Goal: Task Accomplishment & Management: Understand process/instructions

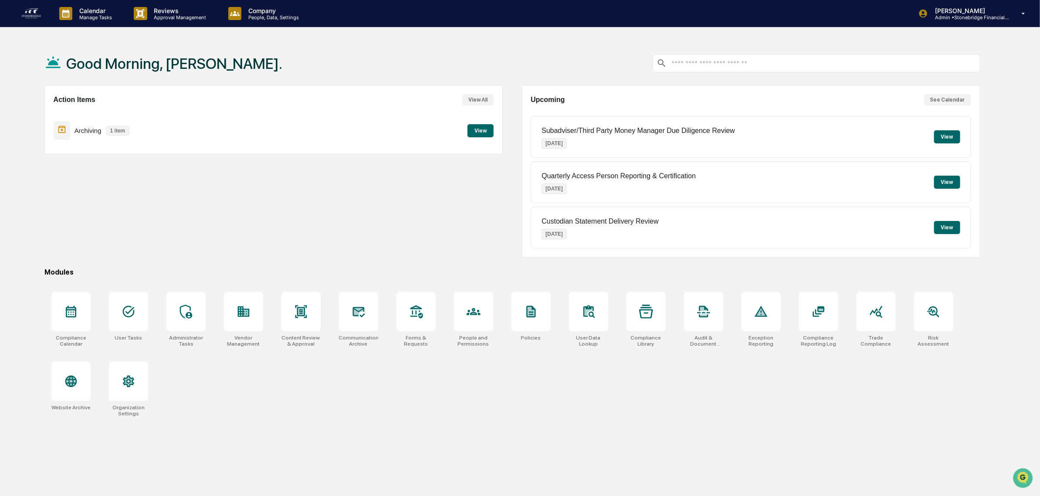
click at [479, 130] on button "View" at bounding box center [481, 130] width 26 height 13
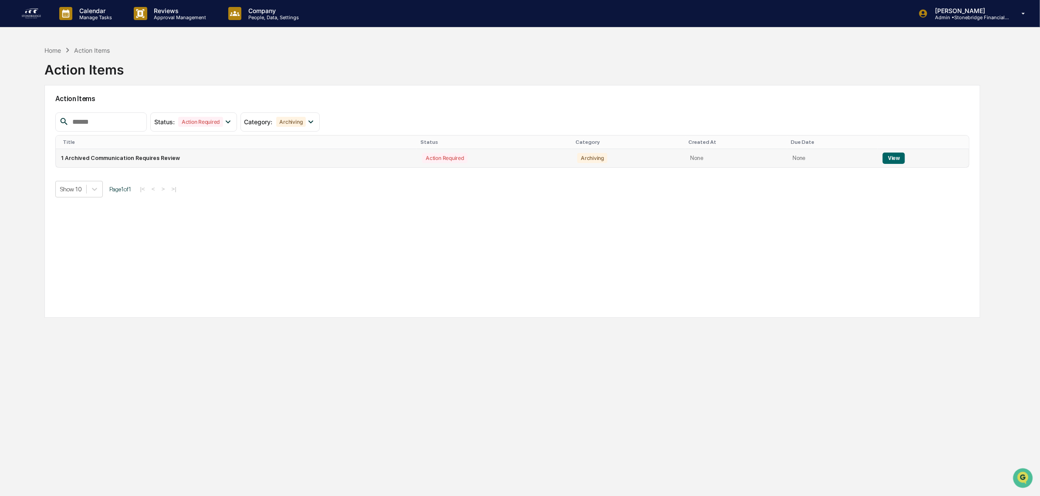
click at [894, 156] on button "View" at bounding box center [894, 157] width 22 height 11
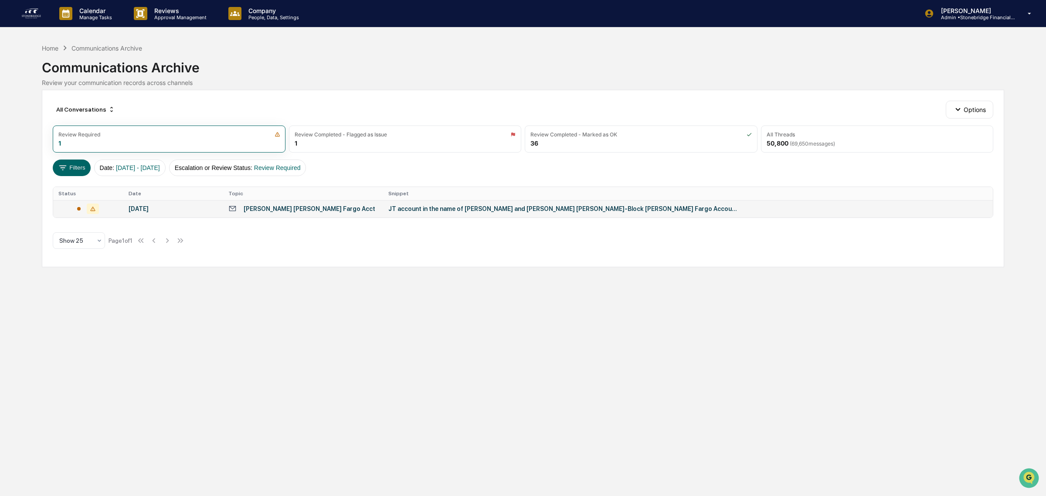
click at [329, 209] on div "[PERSON_NAME] [PERSON_NAME] Fargo Acct" at bounding box center [302, 208] width 149 height 8
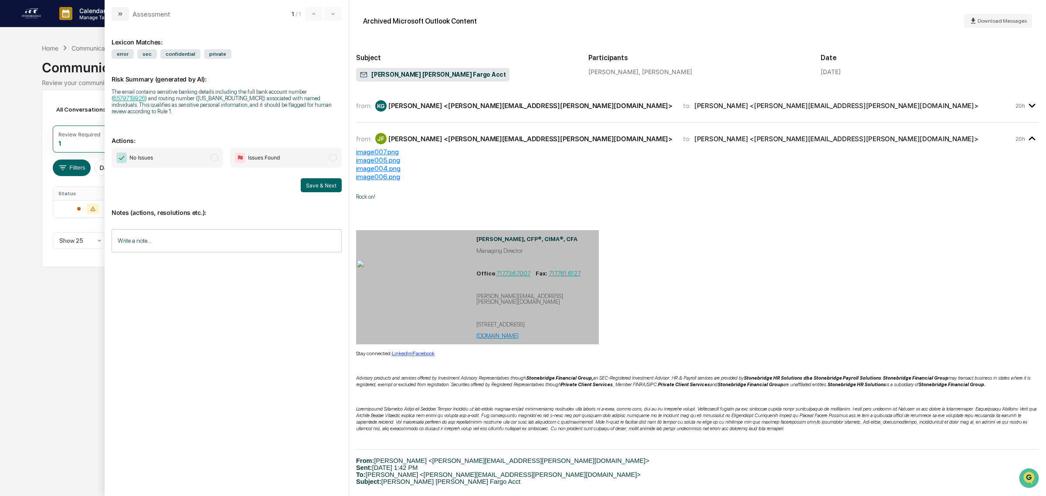
click at [423, 115] on div "from: KG [PERSON_NAME] <[PERSON_NAME][EMAIL_ADDRESS][PERSON_NAME][DOMAIN_NAME]>…" at bounding box center [697, 109] width 683 height 26
click at [419, 107] on div "[PERSON_NAME] <[PERSON_NAME][EMAIL_ADDRESS][PERSON_NAME][DOMAIN_NAME]>" at bounding box center [530, 106] width 284 height 8
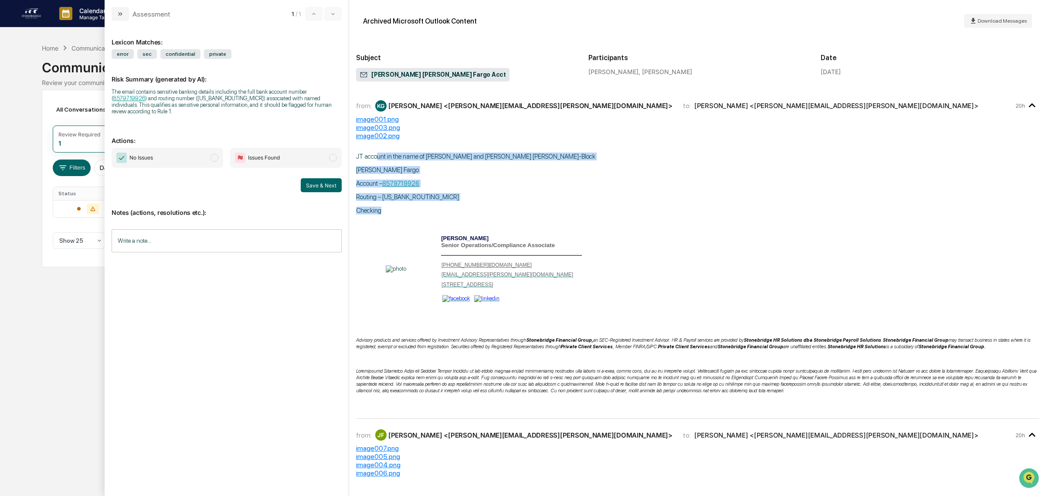
drag, startPoint x: 451, startPoint y: 145, endPoint x: 553, endPoint y: 212, distance: 122.2
click at [553, 212] on div "JT account in the name of [PERSON_NAME] and [PERSON_NAME] [PERSON_NAME]-Block […" at bounding box center [697, 278] width 683 height 253
click at [553, 212] on p "Checking" at bounding box center [697, 211] width 683 height 8
click at [149, 234] on input "Write a note..." at bounding box center [227, 240] width 230 height 23
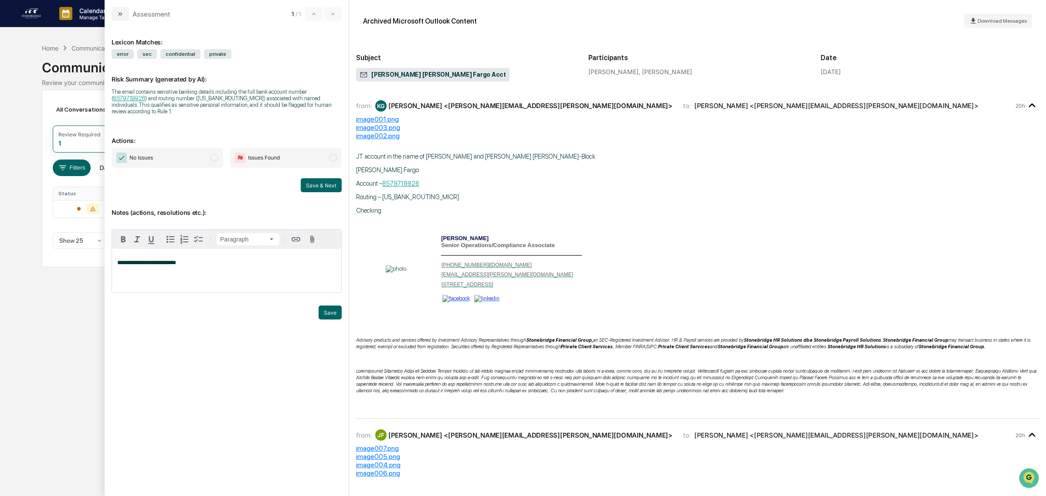
click at [208, 155] on span "No Issues" at bounding box center [168, 158] width 112 height 20
click at [322, 305] on button "Save" at bounding box center [329, 312] width 23 height 14
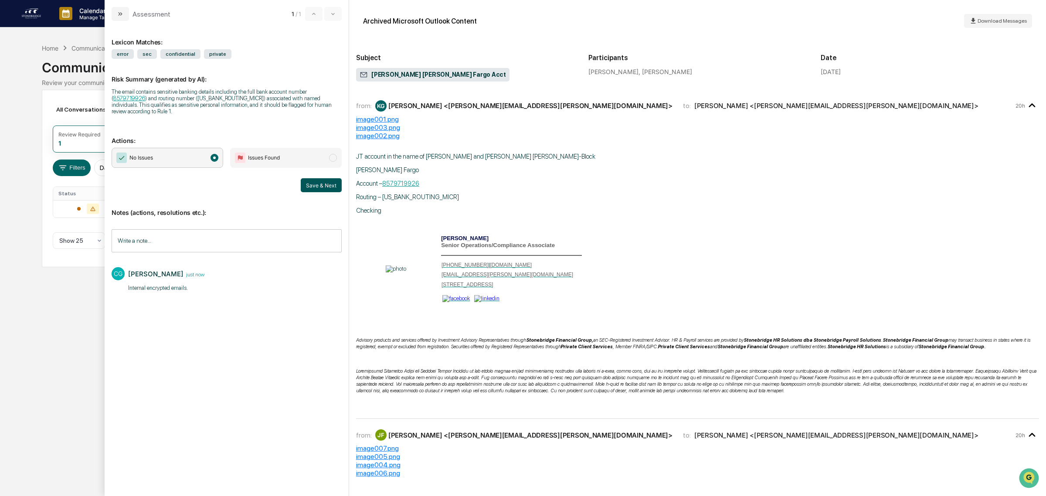
drag, startPoint x: 318, startPoint y: 181, endPoint x: 325, endPoint y: 181, distance: 6.5
click at [318, 182] on button "Save & Next" at bounding box center [321, 185] width 41 height 14
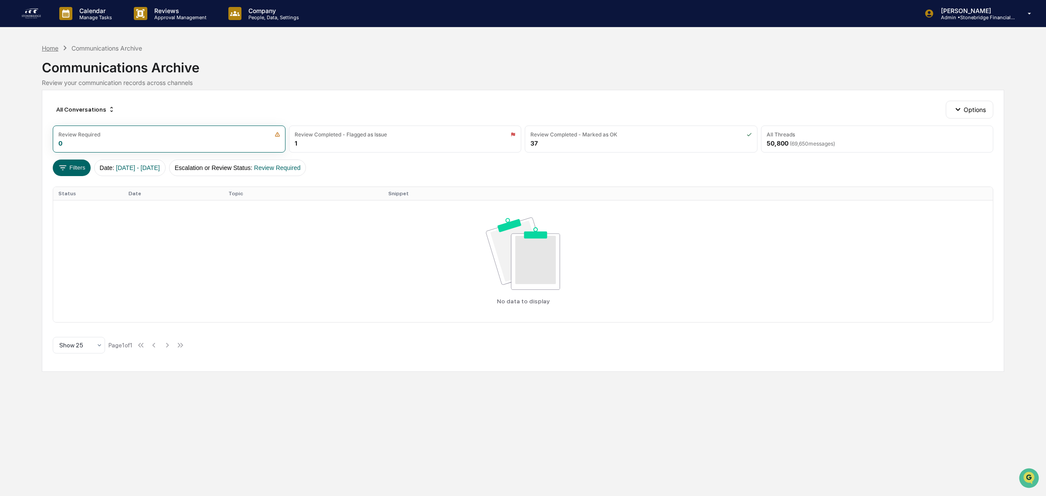
click at [46, 48] on div "Home" at bounding box center [50, 47] width 17 height 7
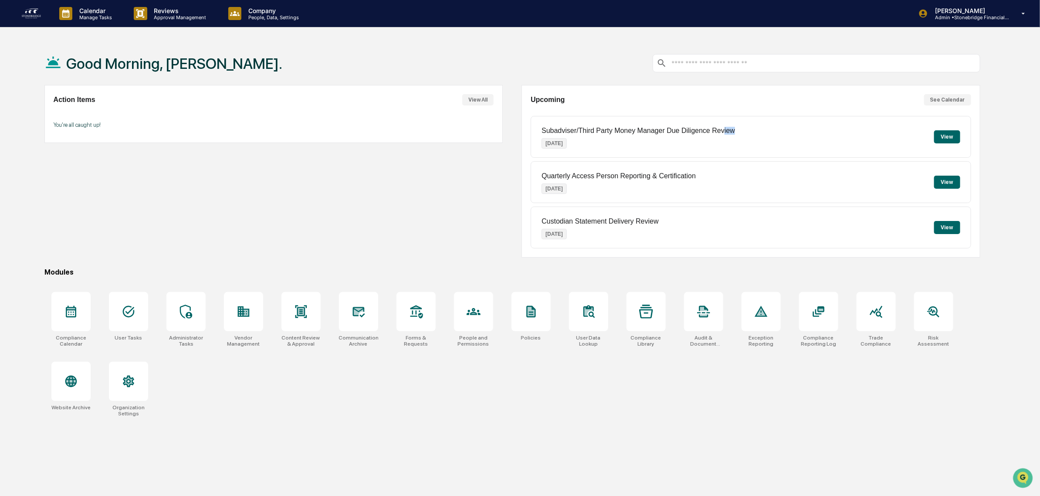
click at [789, 144] on div "Subadviser/Third Party Money Manager Due Diligence Review [DATE] View" at bounding box center [751, 137] width 440 height 42
click at [949, 140] on button "View" at bounding box center [947, 136] width 26 height 13
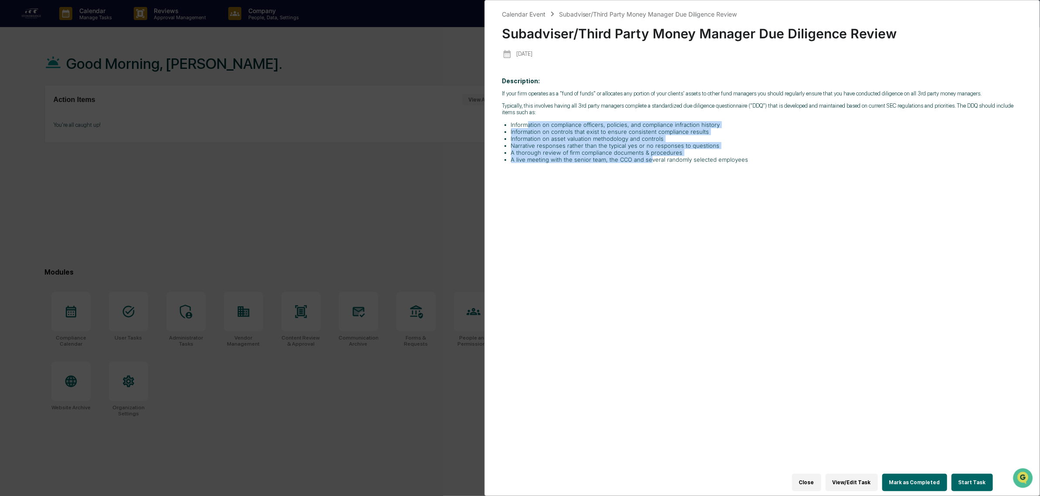
drag, startPoint x: 526, startPoint y: 129, endPoint x: 647, endPoint y: 169, distance: 127.4
click at [647, 169] on div "Description: If your firm operates as a "fund of funds" or allocates any portio…" at bounding box center [762, 276] width 520 height 411
drag, startPoint x: 754, startPoint y: 169, endPoint x: 536, endPoint y: 132, distance: 221.4
click at [536, 132] on div "Description: If your firm operates as a "fund of funds" or allocates any portio…" at bounding box center [762, 276] width 520 height 411
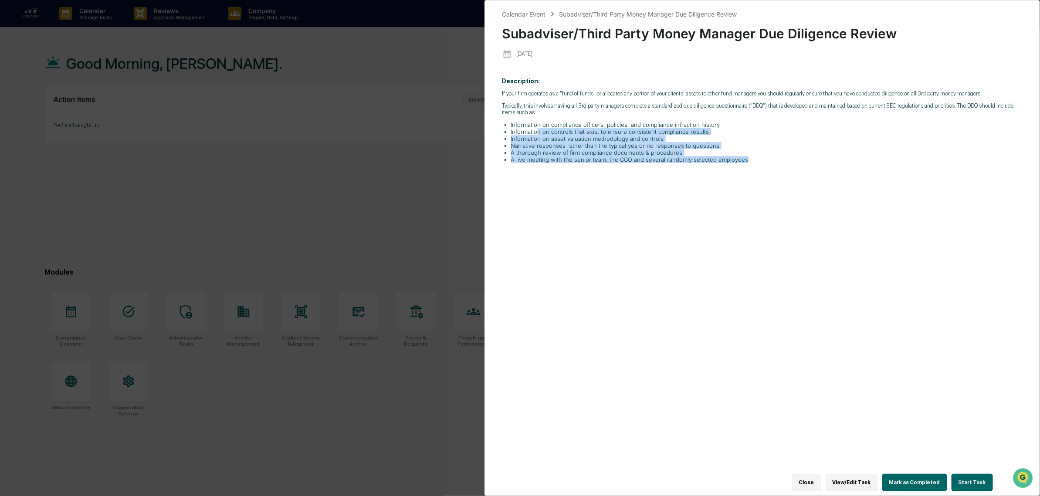
click at [536, 132] on li "Information on controls that exist to ensure consistent compliance results" at bounding box center [767, 131] width 512 height 7
drag, startPoint x: 531, startPoint y: 123, endPoint x: 679, endPoint y: 169, distance: 155.0
click at [679, 169] on div "Description: If your firm operates as a "fund of funds" or allocates any portio…" at bounding box center [762, 276] width 520 height 411
click at [674, 169] on div "Description: If your firm operates as a "fund of funds" or allocates any portio…" at bounding box center [762, 276] width 520 height 411
drag, startPoint x: 763, startPoint y: 166, endPoint x: 564, endPoint y: 125, distance: 203.1
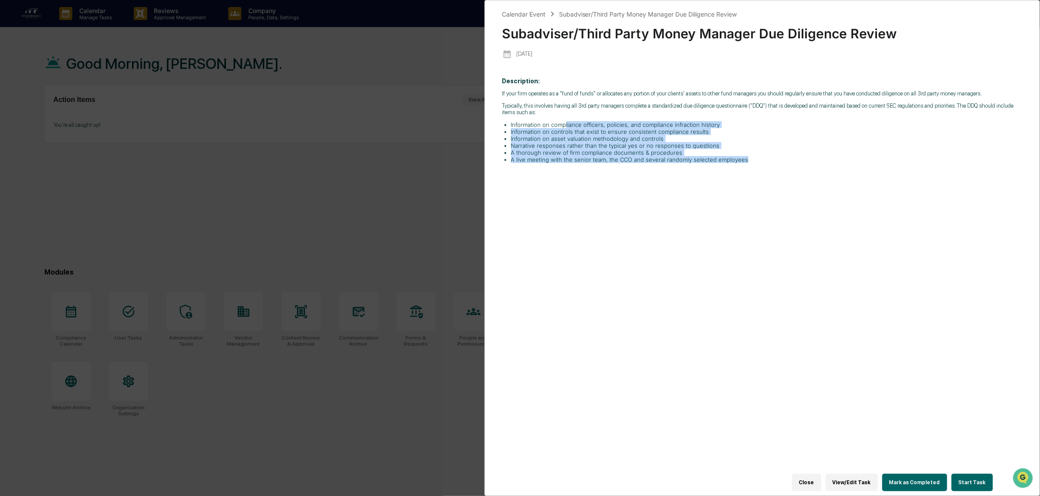
click at [564, 125] on ul "Information on compliance officers, policies, and compliance infraction history…" at bounding box center [762, 142] width 520 height 42
click at [564, 125] on li "Information on compliance officers, policies, and compliance infraction history" at bounding box center [767, 124] width 512 height 7
drag, startPoint x: 561, startPoint y: 125, endPoint x: 750, endPoint y: 161, distance: 192.5
click at [750, 161] on ul "Information on compliance officers, policies, and compliance infraction history…" at bounding box center [762, 142] width 520 height 42
click at [750, 161] on li "A live meeting with the senior team, the CCO and several randomly selected empl…" at bounding box center [767, 159] width 512 height 7
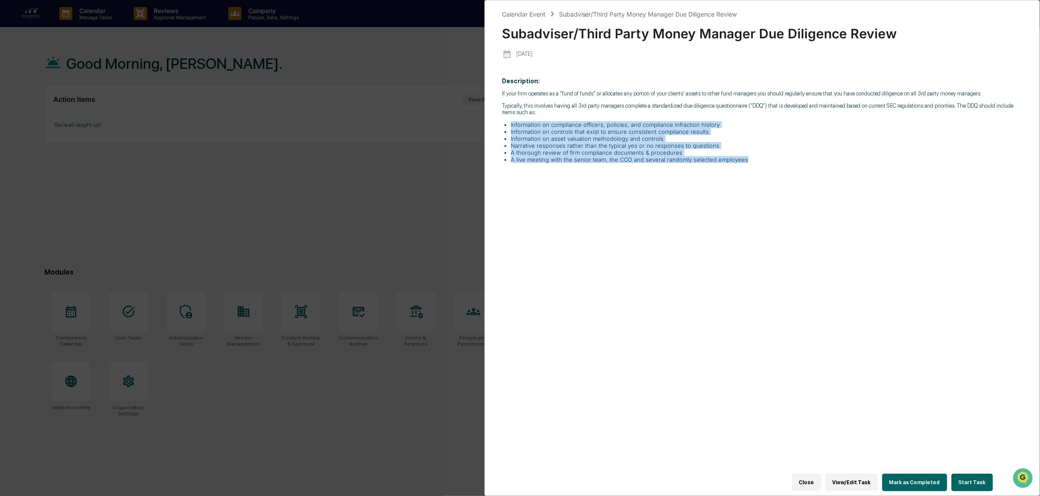
drag, startPoint x: 760, startPoint y: 163, endPoint x: 582, endPoint y: 112, distance: 185.1
click at [582, 112] on div "If your firm operates as a "fund of funds" or allocates any portion of your cli…" at bounding box center [762, 126] width 520 height 73
click at [582, 112] on p "Typically, this involves having all 3rd party managers complete a standardized …" at bounding box center [762, 108] width 520 height 13
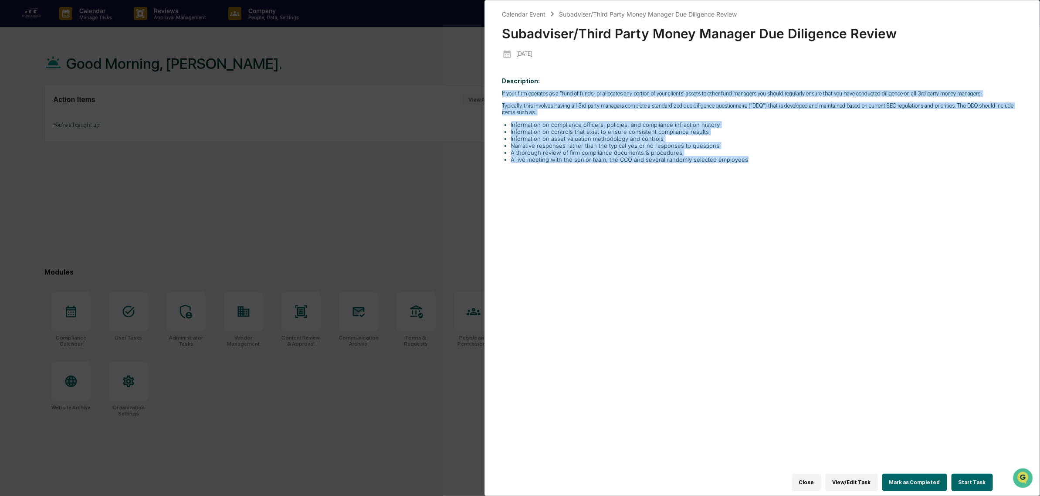
drag, startPoint x: 564, startPoint y: 78, endPoint x: 769, endPoint y: 185, distance: 231.7
click at [769, 185] on div "Description: If your firm operates as a "fund of funds" or allocates any portio…" at bounding box center [762, 276] width 520 height 411
drag, startPoint x: 776, startPoint y: 186, endPoint x: 637, endPoint y: 74, distance: 178.8
click at [637, 74] on div "Description: If your firm operates as a "fund of funds" or allocates any portio…" at bounding box center [762, 276] width 520 height 411
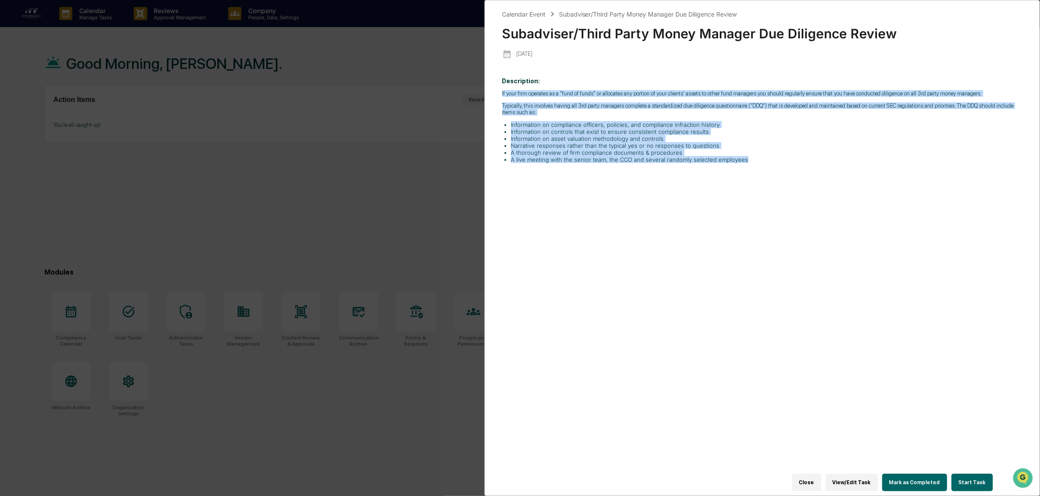
click at [637, 74] on div "Description: If your firm operates as a "fund of funds" or allocates any portio…" at bounding box center [762, 276] width 520 height 411
drag, startPoint x: 586, startPoint y: 75, endPoint x: 759, endPoint y: 189, distance: 207.2
click at [759, 189] on div "Description: If your firm operates as a "fund of funds" or allocates any portio…" at bounding box center [762, 276] width 520 height 411
drag, startPoint x: 762, startPoint y: 192, endPoint x: 645, endPoint y: 86, distance: 157.6
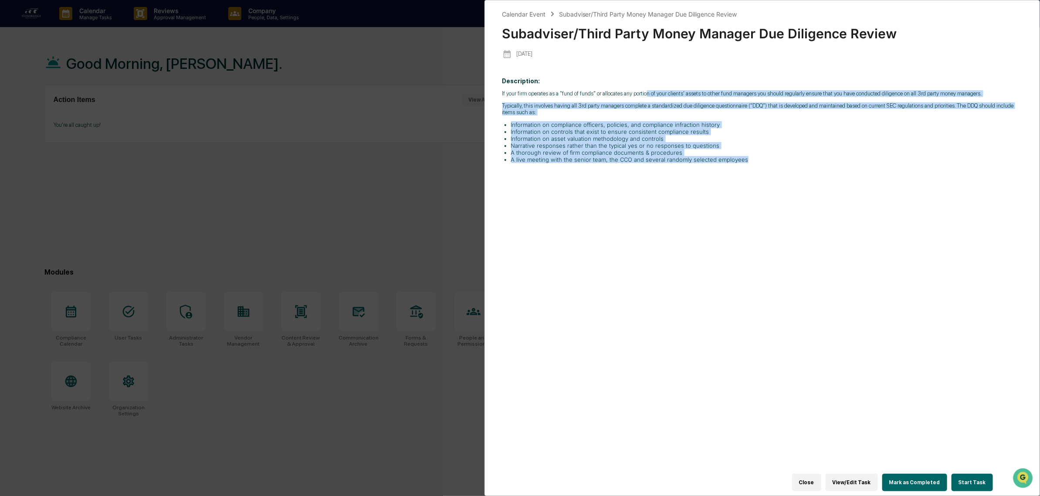
click at [645, 86] on div "Description: If your firm operates as a "fund of funds" or allocates any portio…" at bounding box center [762, 276] width 520 height 411
click at [645, 86] on p "Description: If your firm operates as a "fund of funds" or allocates any portio…" at bounding box center [762, 120] width 520 height 85
drag, startPoint x: 645, startPoint y: 86, endPoint x: 687, endPoint y: 182, distance: 104.8
click at [687, 182] on div "Description: If your firm operates as a "fund of funds" or allocates any portio…" at bounding box center [762, 276] width 520 height 411
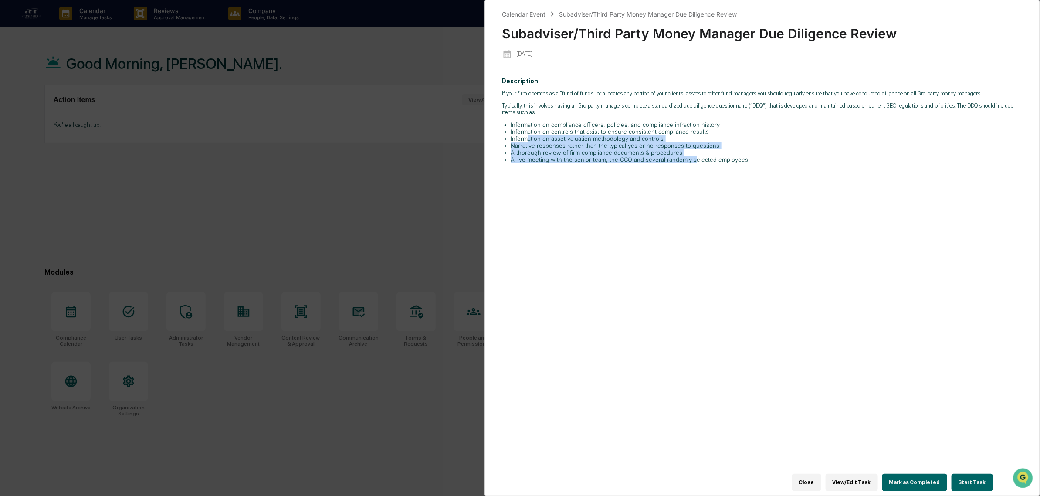
drag, startPoint x: 691, startPoint y: 189, endPoint x: 528, endPoint y: 139, distance: 170.2
click at [528, 139] on div "Description: If your firm operates as a "fund of funds" or allocates any portio…" at bounding box center [762, 276] width 520 height 411
click at [528, 139] on li "Information on asset valuation methodology and controls" at bounding box center [767, 138] width 512 height 7
drag, startPoint x: 534, startPoint y: 123, endPoint x: 700, endPoint y: 194, distance: 180.6
click at [700, 194] on div "Description: If your firm operates as a "fund of funds" or allocates any portio…" at bounding box center [762, 276] width 520 height 411
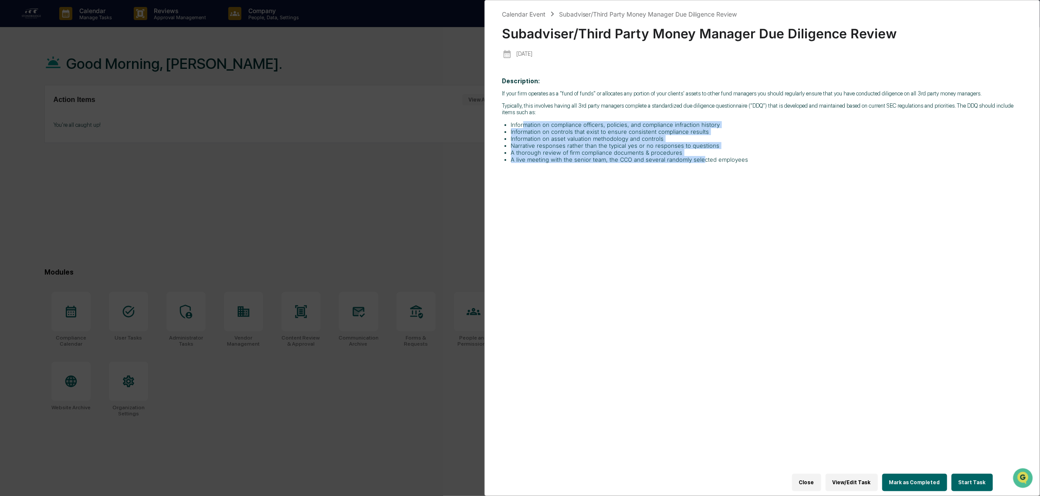
click at [700, 194] on div "Description: If your firm operates as a "fund of funds" or allocates any portio…" at bounding box center [762, 276] width 520 height 411
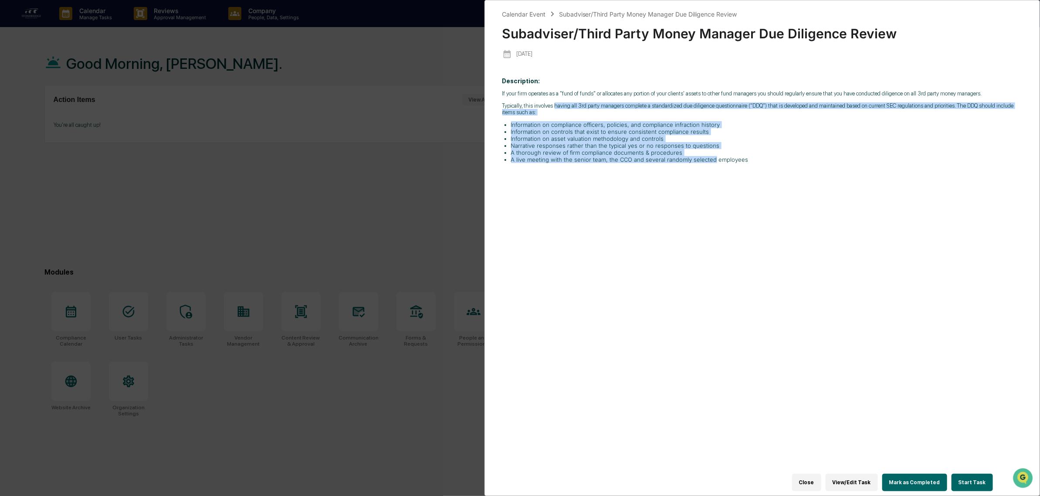
drag, startPoint x: 700, startPoint y: 194, endPoint x: 562, endPoint y: 98, distance: 168.1
click at [562, 98] on div "Description: If your firm operates as a "fund of funds" or allocates any portio…" at bounding box center [762, 276] width 520 height 411
click at [562, 97] on p "If your firm operates as a "fund of funds" or allocates any portion of your cli…" at bounding box center [762, 93] width 520 height 7
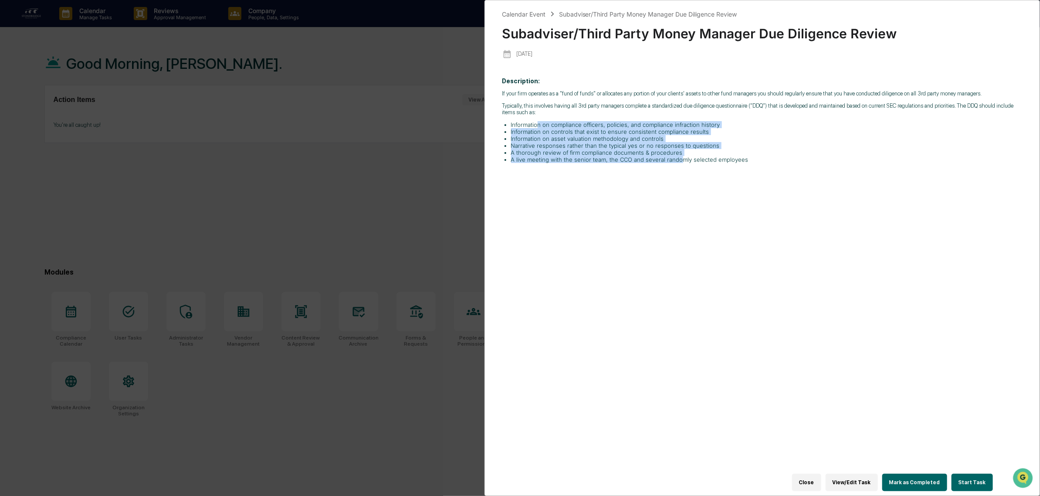
drag, startPoint x: 550, startPoint y: 118, endPoint x: 677, endPoint y: 173, distance: 138.2
click at [677, 173] on div "Description: If your firm operates as a "fund of funds" or allocates any portio…" at bounding box center [762, 276] width 520 height 411
drag, startPoint x: 684, startPoint y: 180, endPoint x: 584, endPoint y: 125, distance: 114.4
click at [584, 125] on div "Description: If your firm operates as a "fund of funds" or allocates any portio…" at bounding box center [762, 276] width 520 height 411
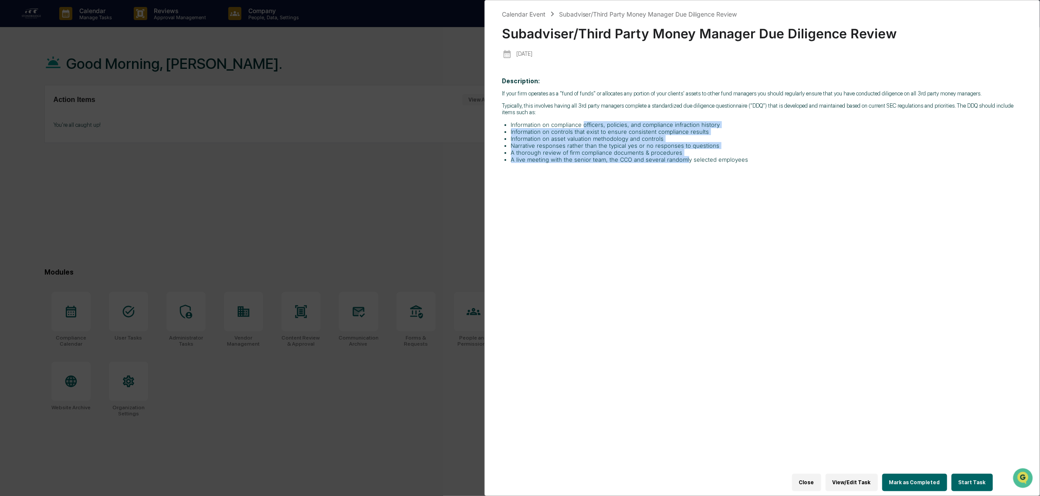
click at [584, 125] on li "Information on compliance officers, policies, and compliance infraction history" at bounding box center [767, 124] width 512 height 7
drag, startPoint x: 530, startPoint y: 124, endPoint x: 642, endPoint y: 193, distance: 131.1
click at [642, 193] on div "Description: If your firm operates as a "fund of funds" or allocates any portio…" at bounding box center [762, 276] width 520 height 411
click at [641, 195] on div "Description: If your firm operates as a "fund of funds" or allocates any portio…" at bounding box center [762, 276] width 520 height 411
click at [969, 477] on button "Start Task" at bounding box center [972, 482] width 41 height 17
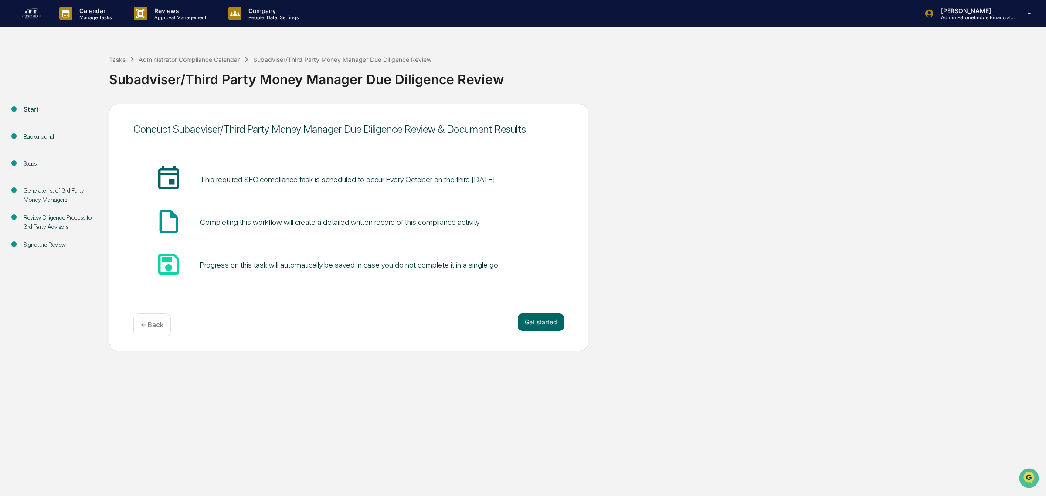
click at [42, 136] on div "Background" at bounding box center [59, 136] width 71 height 9
click at [48, 192] on div "Generate list of 3rd Party Money Managers" at bounding box center [59, 195] width 71 height 18
click at [69, 196] on div "Generate list of 3rd Party Money Managers" at bounding box center [59, 195] width 71 height 18
click at [53, 232] on div "Review Diligence Process for 3rd Party Advisors" at bounding box center [59, 227] width 85 height 27
click at [55, 215] on div "Review Diligence Process for 3rd Party Advisors" at bounding box center [59, 222] width 71 height 18
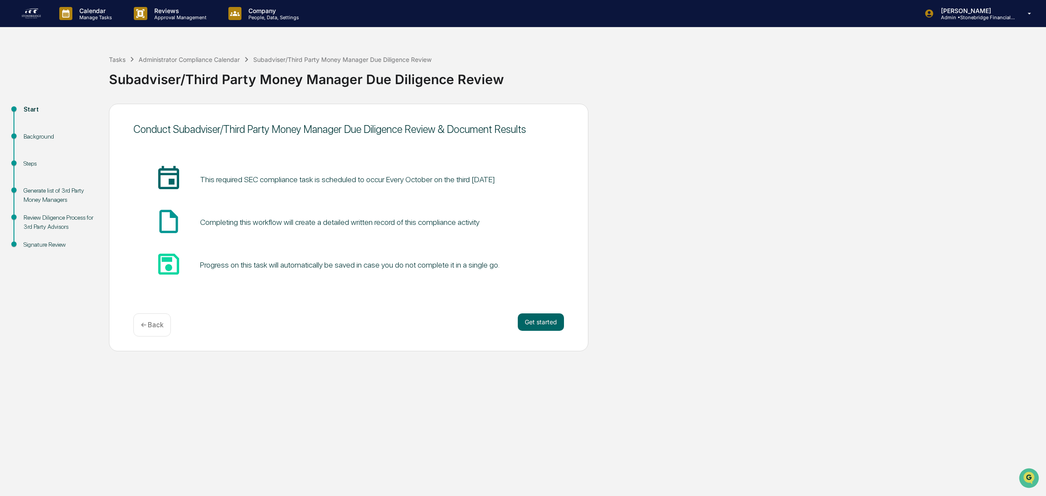
click at [46, 225] on div "Review Diligence Process for 3rd Party Advisors" at bounding box center [59, 222] width 71 height 18
click at [47, 183] on div "Steps" at bounding box center [59, 173] width 85 height 27
click at [48, 190] on div "Generate list of 3rd Party Money Managers" at bounding box center [59, 195] width 71 height 18
click at [548, 322] on button "Get started" at bounding box center [541, 321] width 46 height 17
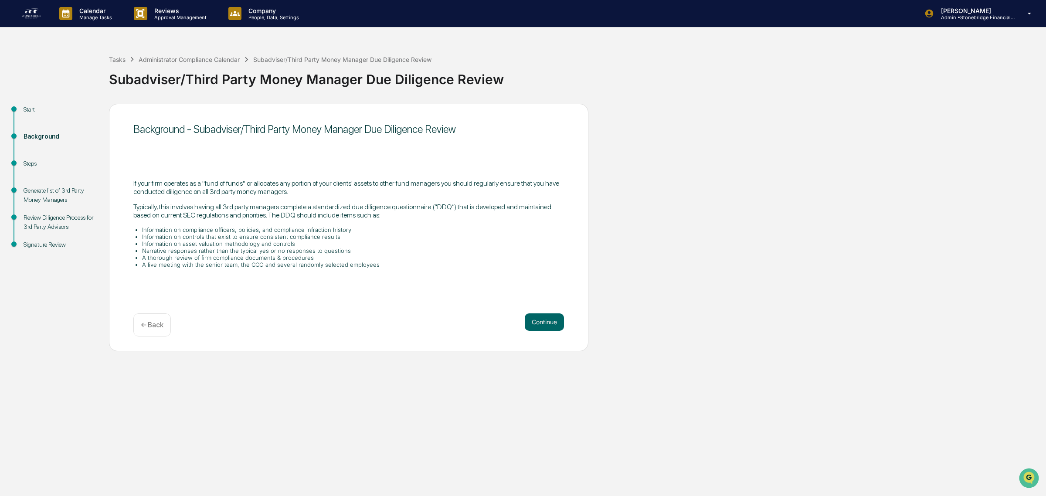
click at [548, 322] on button "Continue" at bounding box center [544, 321] width 39 height 17
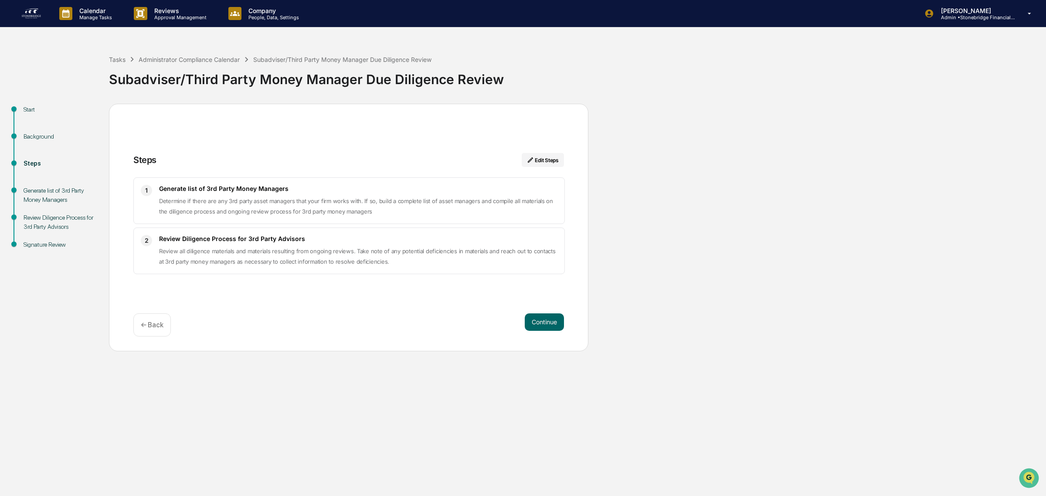
click at [548, 322] on button "Continue" at bounding box center [544, 321] width 39 height 17
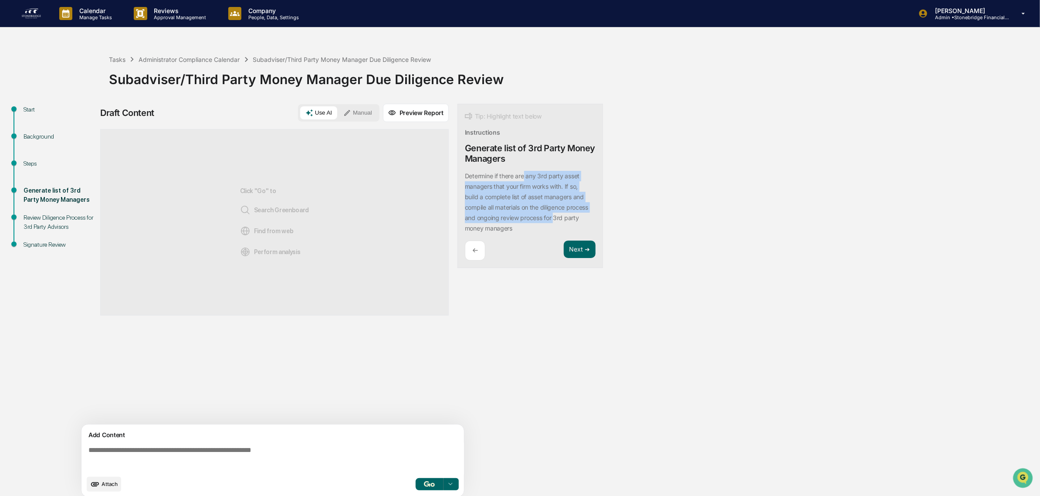
drag, startPoint x: 529, startPoint y: 178, endPoint x: 553, endPoint y: 221, distance: 49.3
click at [553, 221] on div "Determine if there are any 3rd party asset managers that your firm works with. …" at bounding box center [530, 202] width 131 height 63
click at [552, 221] on p "Determine if there are any 3rd party asset managers that your firm works with. …" at bounding box center [526, 202] width 123 height 60
click at [538, 226] on div "Determine if there are any 3rd party asset managers that your firm works with. …" at bounding box center [530, 202] width 131 height 63
drag, startPoint x: 491, startPoint y: 186, endPoint x: 475, endPoint y: 164, distance: 27.2
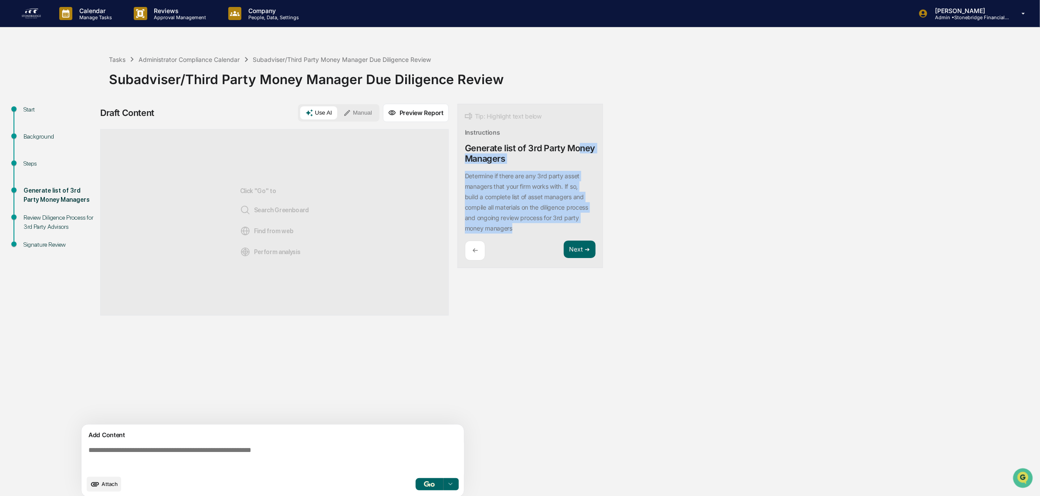
click at [475, 164] on div "Tip: Highlight text below Instructions Generate list of 3rd Party Money Manager…" at bounding box center [530, 186] width 146 height 165
click at [475, 164] on div "Generate list of 3rd Party Money Managers" at bounding box center [530, 153] width 131 height 21
drag, startPoint x: 484, startPoint y: 145, endPoint x: 554, endPoint y: 253, distance: 128.8
click at [554, 253] on div "Tip: Highlight text below Instructions Generate list of 3rd Party Money Manager…" at bounding box center [530, 186] width 146 height 165
click at [543, 240] on div "Tip: Highlight text below Instructions Generate list of 3rd Party Money Manager…" at bounding box center [530, 186] width 146 height 165
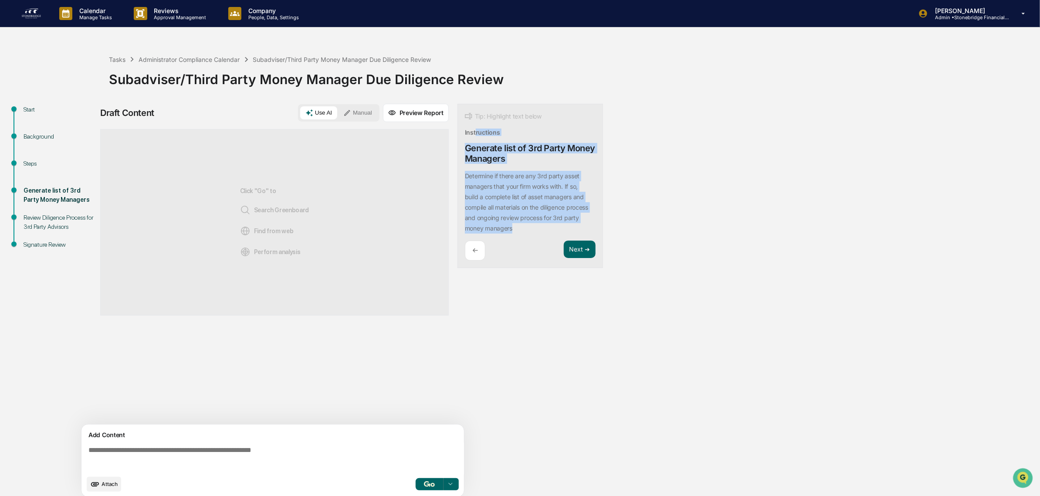
drag, startPoint x: 533, startPoint y: 228, endPoint x: 466, endPoint y: 119, distance: 127.7
click at [467, 123] on div "Tip: Highlight text below Instructions Generate list of 3rd Party Money Manager…" at bounding box center [530, 186] width 146 height 165
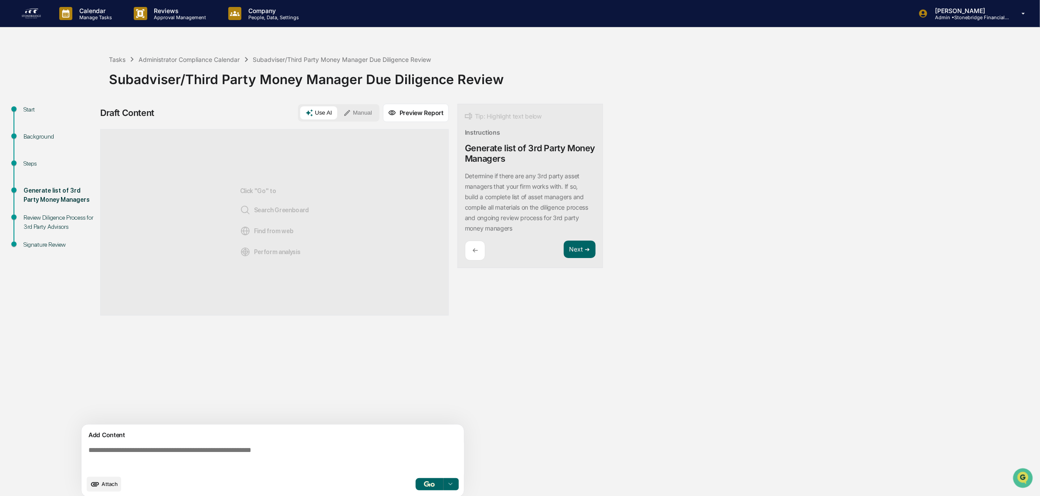
click at [466, 119] on rect at bounding box center [468, 116] width 7 height 7
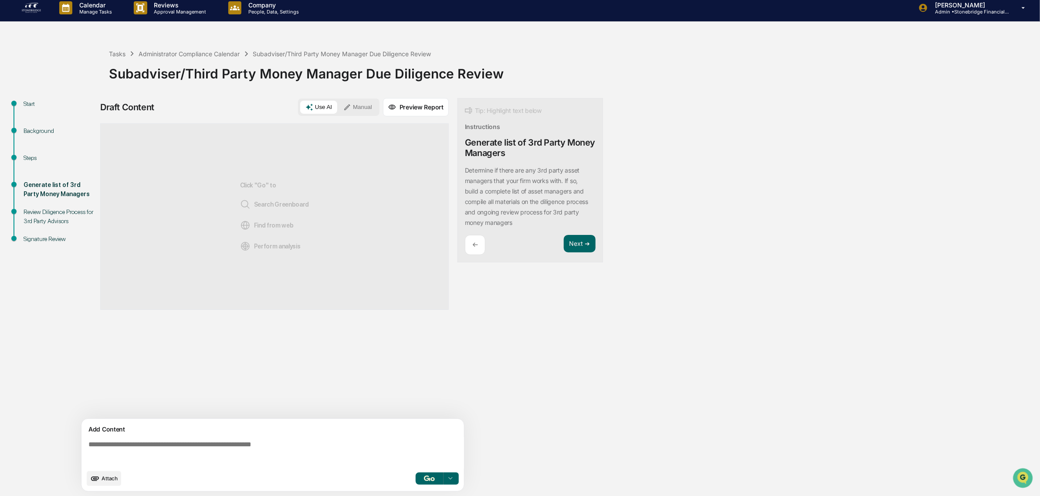
scroll to position [7, 0]
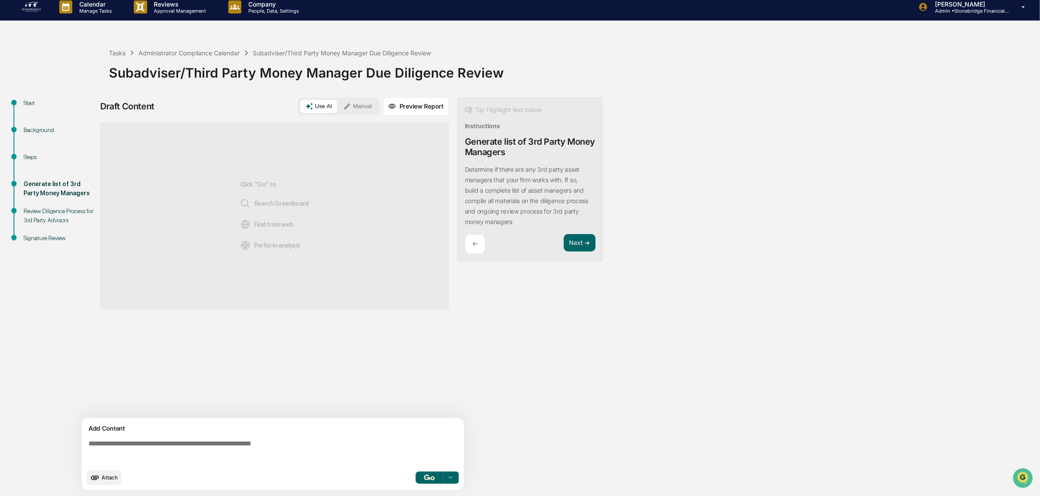
click at [66, 203] on div "Generate list of 3rd Party Money Managers" at bounding box center [59, 194] width 85 height 27
click at [64, 213] on div "Review Diligence Process for 3rd Party Advisors" at bounding box center [59, 216] width 71 height 18
click at [577, 242] on button "Next ➔" at bounding box center [580, 243] width 32 height 18
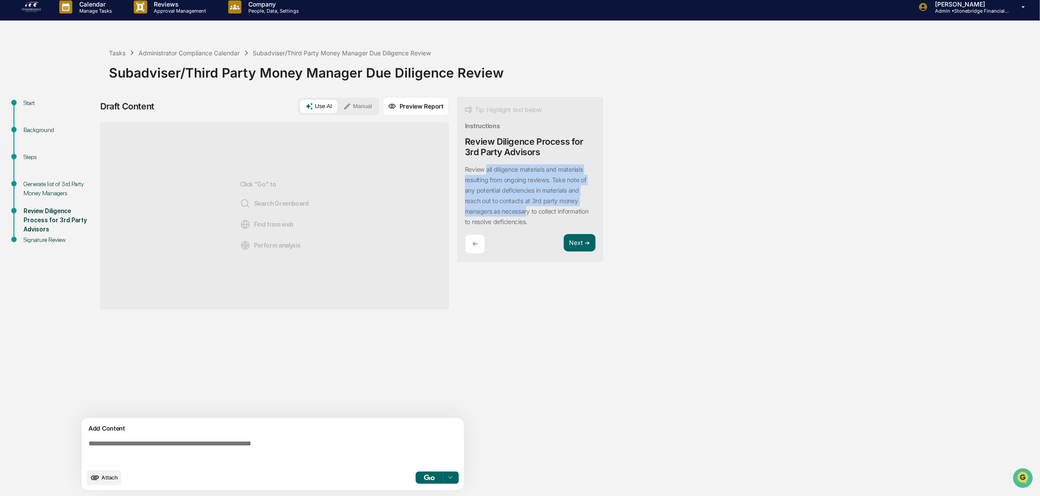
drag, startPoint x: 487, startPoint y: 173, endPoint x: 528, endPoint y: 208, distance: 53.8
click at [528, 208] on p "Review all diligence materials and materials resulting from ongoing reviews. Ta…" at bounding box center [527, 196] width 124 height 60
drag, startPoint x: 525, startPoint y: 210, endPoint x: 490, endPoint y: 162, distance: 59.6
click at [490, 162] on div "Tip: Highlight text below Instructions Review Diligence Process for 3rd Party A…" at bounding box center [530, 179] width 146 height 165
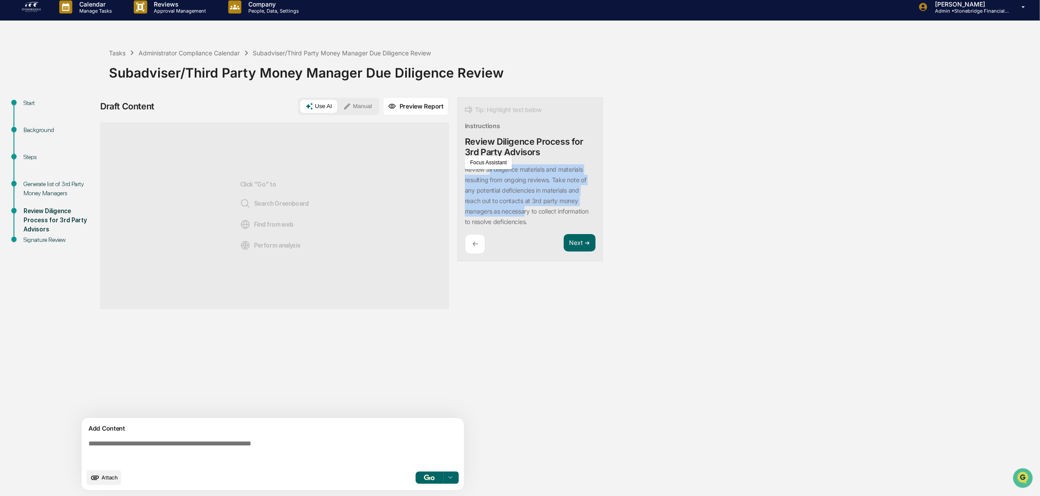
click at [490, 162] on button "Focus Assistant" at bounding box center [488, 162] width 45 height 11
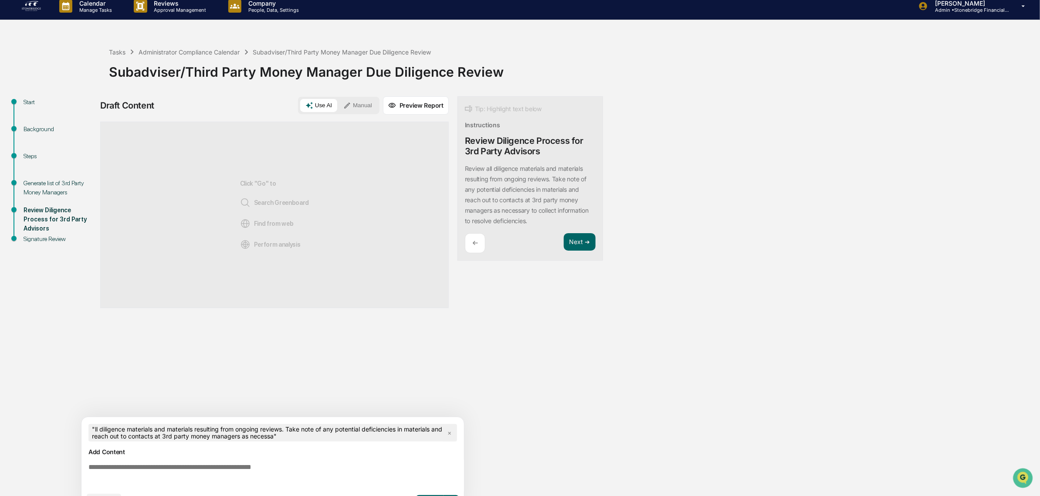
click at [486, 166] on div "Review all diligence materials and materials resulting from ongoing reviews. Ta…" at bounding box center [530, 194] width 131 height 63
drag, startPoint x: 480, startPoint y: 166, endPoint x: 561, endPoint y: 214, distance: 93.9
click at [561, 214] on p "Review all diligence materials and materials resulting from ongoing reviews. Ta…" at bounding box center [527, 195] width 124 height 60
drag, startPoint x: 546, startPoint y: 221, endPoint x: 515, endPoint y: 173, distance: 57.8
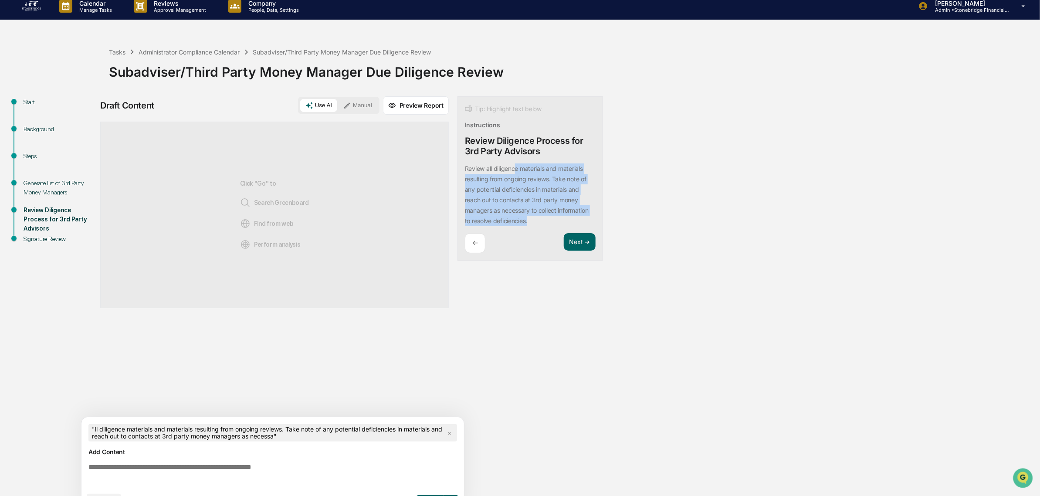
click at [515, 173] on div "Review all diligence materials and materials resulting from ongoing reviews. Ta…" at bounding box center [530, 194] width 131 height 63
click at [515, 173] on p "Review all diligence materials and materials resulting from ongoing reviews. Ta…" at bounding box center [527, 195] width 124 height 60
drag, startPoint x: 498, startPoint y: 166, endPoint x: 565, endPoint y: 229, distance: 91.9
click at [556, 219] on div "Review all diligence materials and materials resulting from ongoing reviews. Ta…" at bounding box center [530, 194] width 131 height 63
drag, startPoint x: 543, startPoint y: 210, endPoint x: 505, endPoint y: 169, distance: 56.1
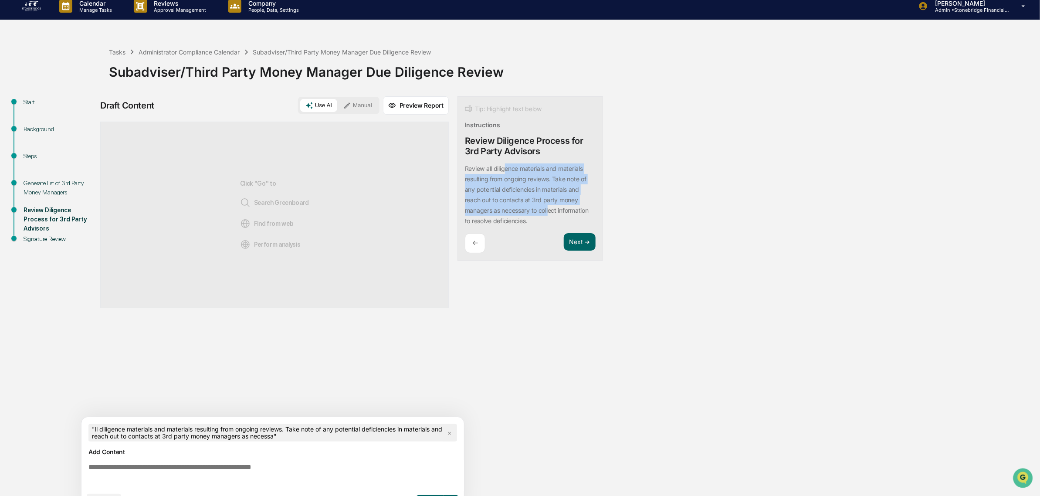
click at [505, 170] on div "Review all diligence materials and materials resulting from ongoing reviews. Ta…" at bounding box center [530, 194] width 131 height 63
click at [504, 166] on button "Focus Assistant" at bounding box center [488, 162] width 45 height 11
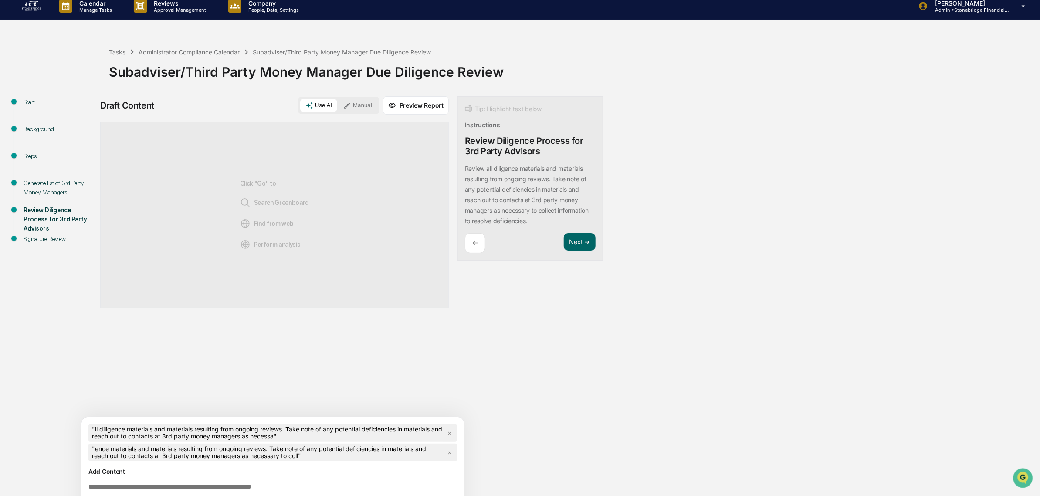
click at [479, 249] on div "←" at bounding box center [475, 243] width 20 height 20
click at [448, 434] on span "×" at bounding box center [449, 433] width 11 height 12
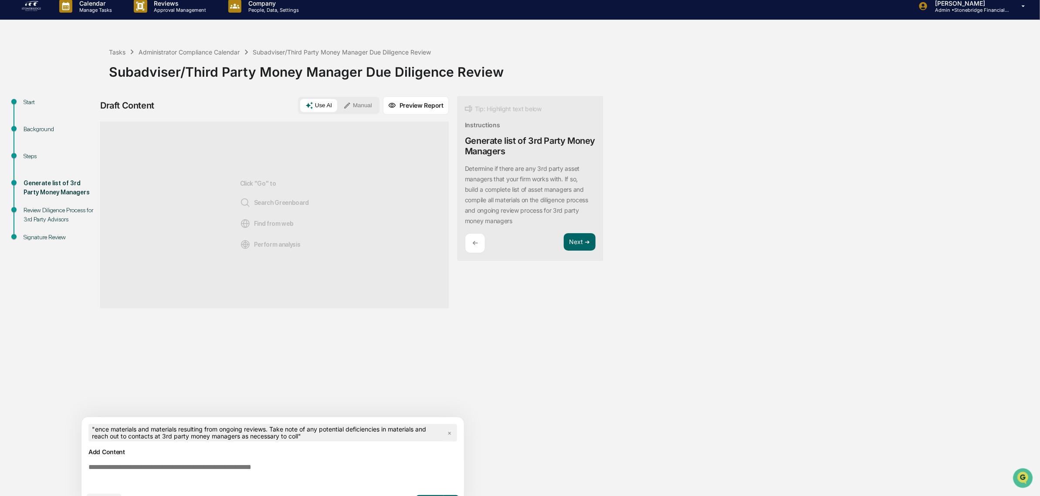
click at [447, 434] on span "×" at bounding box center [449, 433] width 11 height 12
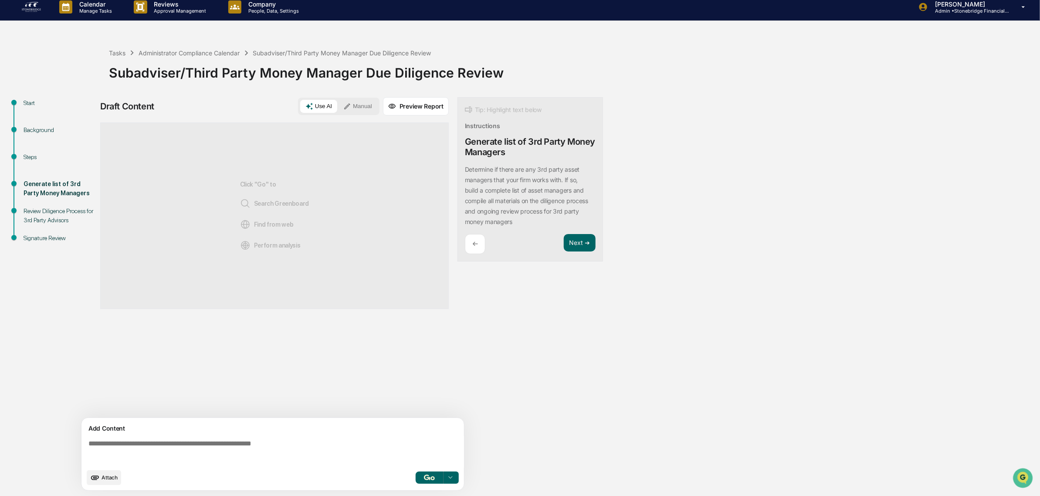
click at [545, 310] on div "Draft Content Use AI Manual Preview Report Sources Click "Go" to Search Greenbo…" at bounding box center [344, 296] width 488 height 399
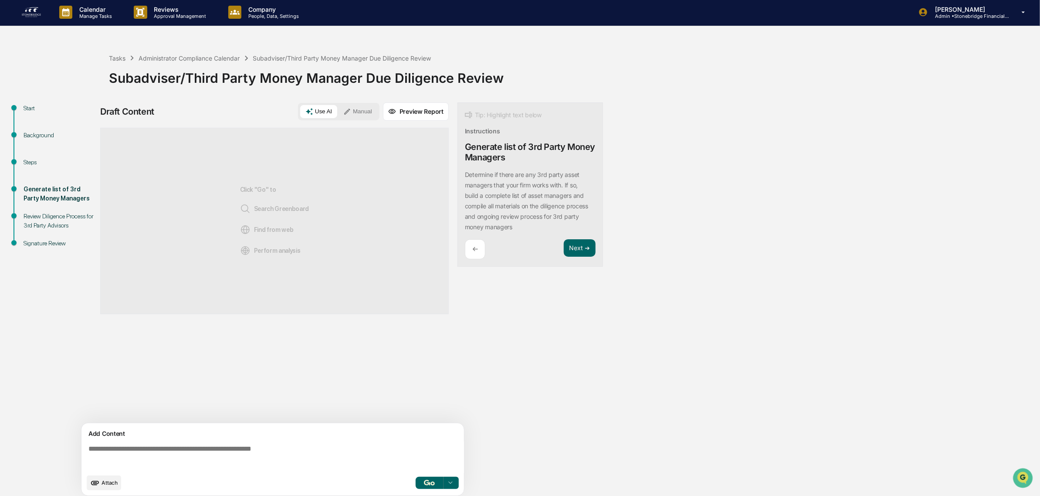
scroll to position [0, 0]
